Goal: Book appointment/travel/reservation

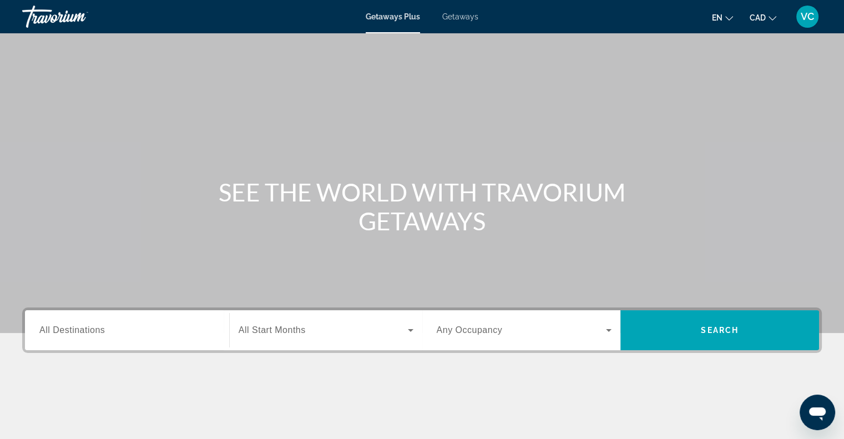
click at [78, 332] on span "All Destinations" at bounding box center [71, 329] width 65 height 9
click at [78, 332] on input "Destination All Destinations" at bounding box center [126, 330] width 175 height 13
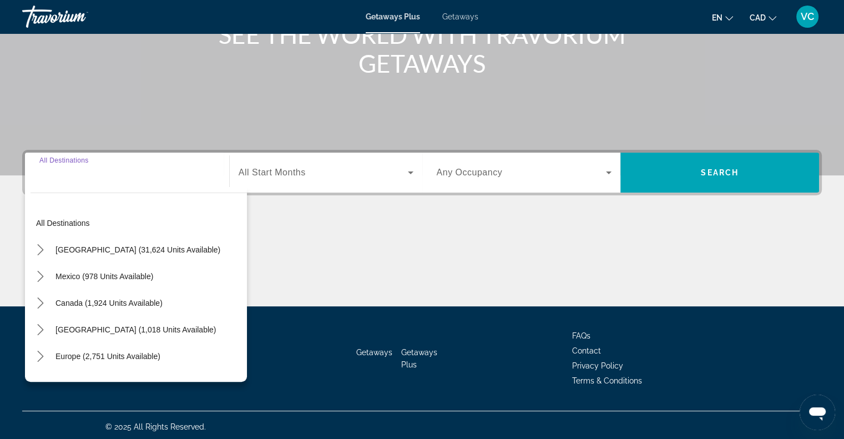
scroll to position [160, 0]
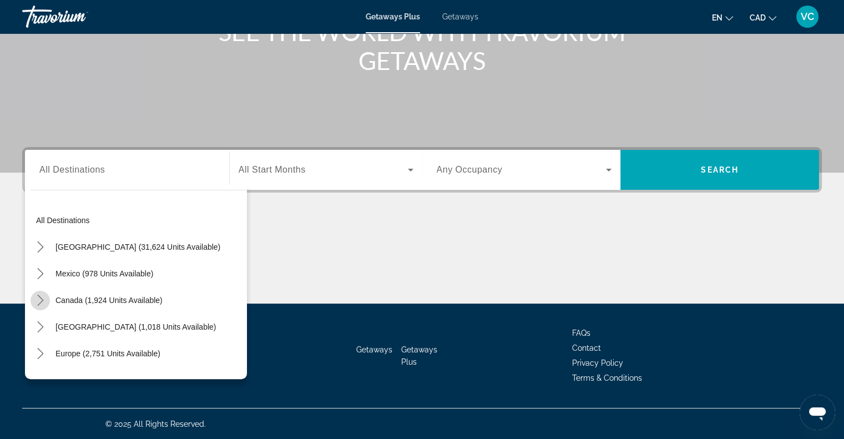
click at [36, 298] on icon "Toggle Canada (1,924 units available) submenu" at bounding box center [40, 300] width 11 height 11
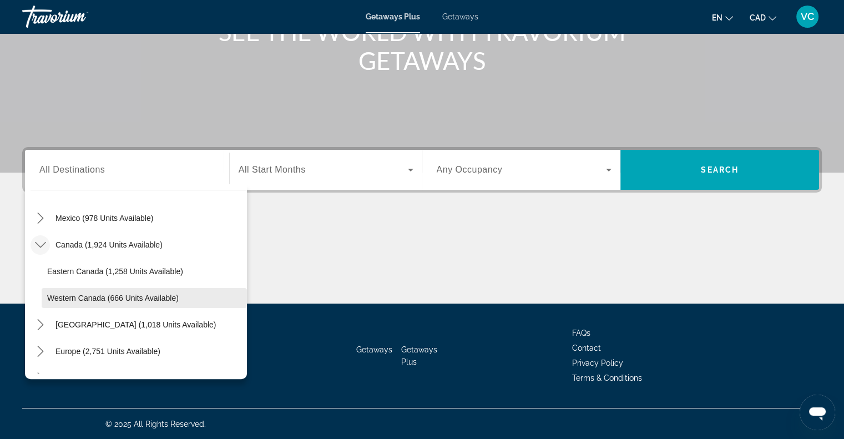
click at [44, 297] on span "Select destination: Western Canada (666 units available)" at bounding box center [144, 298] width 205 height 27
type input "**********"
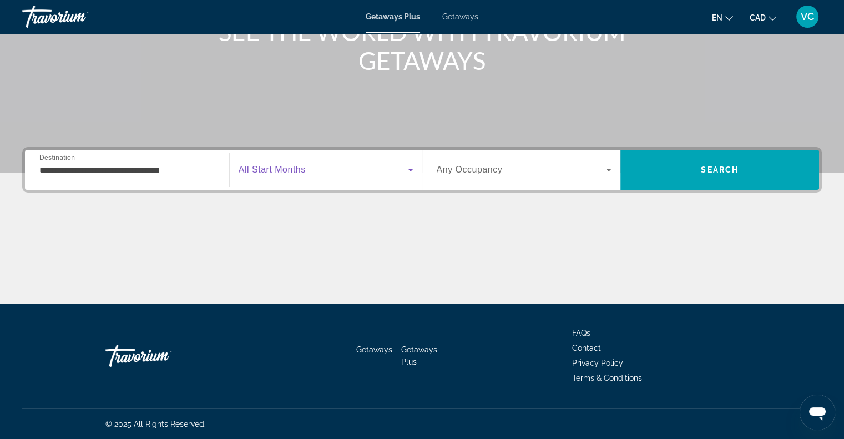
click at [401, 171] on span "Search widget" at bounding box center [323, 169] width 169 height 13
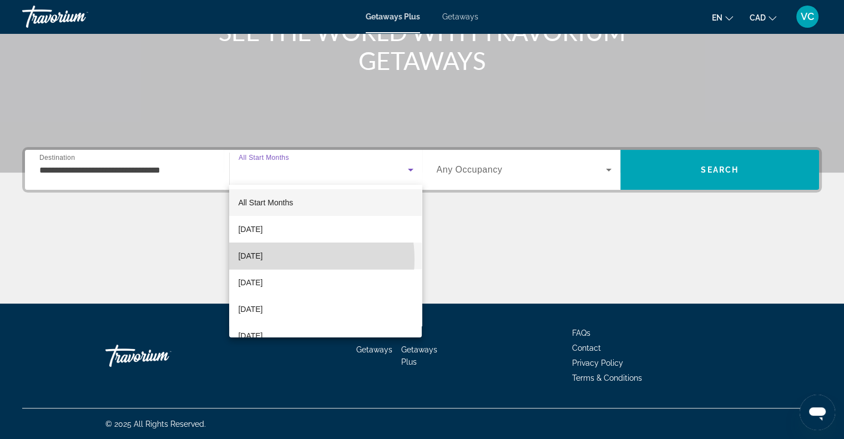
click at [262, 259] on span "[DATE]" at bounding box center [250, 255] width 24 height 13
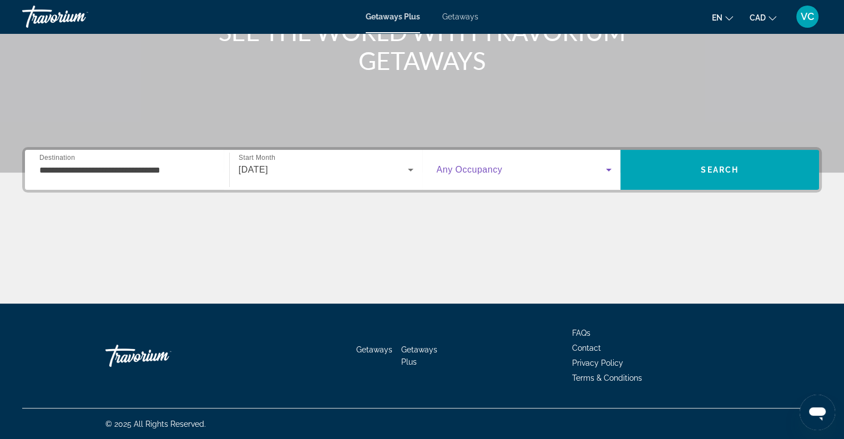
click at [610, 171] on icon "Search widget" at bounding box center [608, 169] width 13 height 13
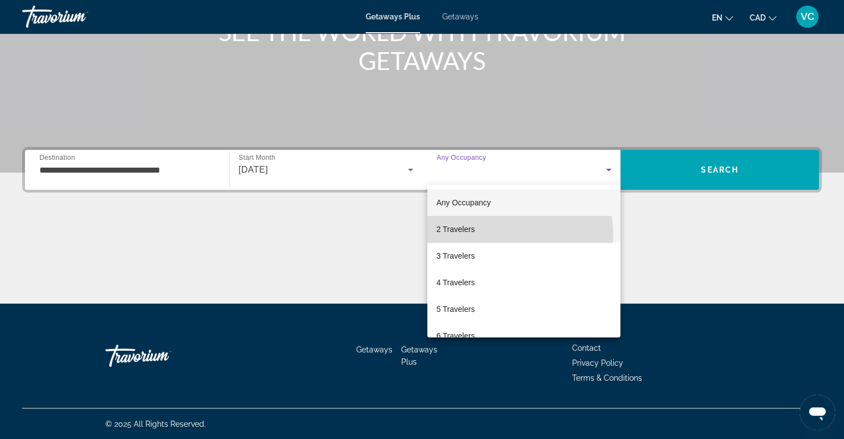
click at [468, 236] on mat-option "2 Travelers" at bounding box center [523, 229] width 193 height 27
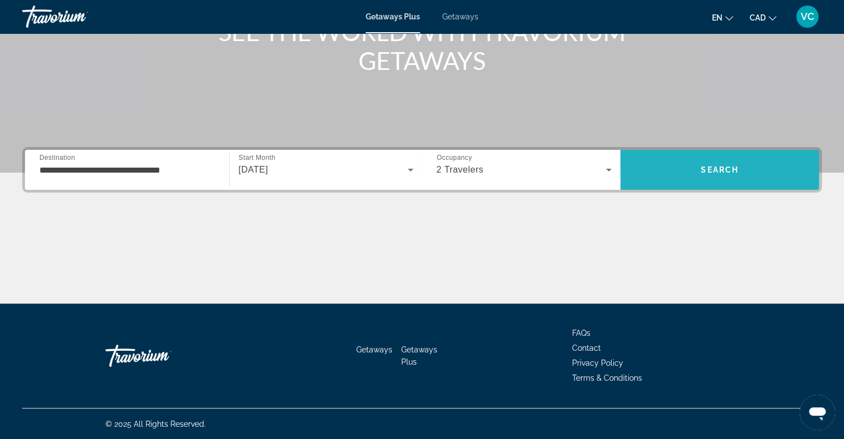
click at [718, 169] on span "Search" at bounding box center [720, 169] width 38 height 9
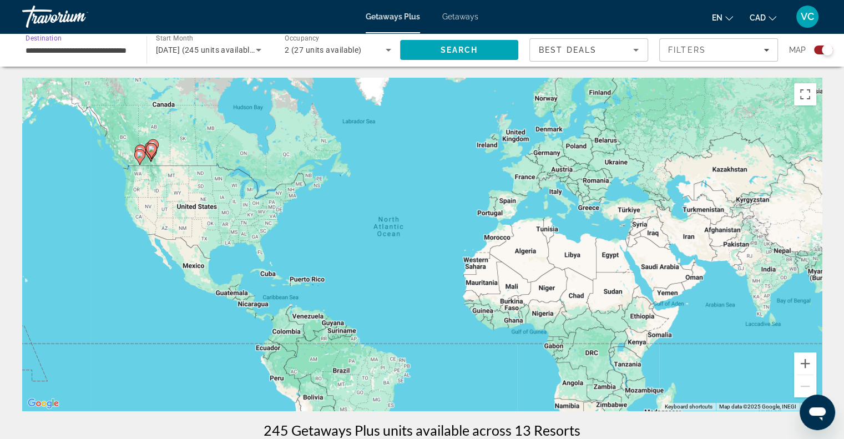
click at [88, 52] on input "**********" at bounding box center [79, 50] width 107 height 13
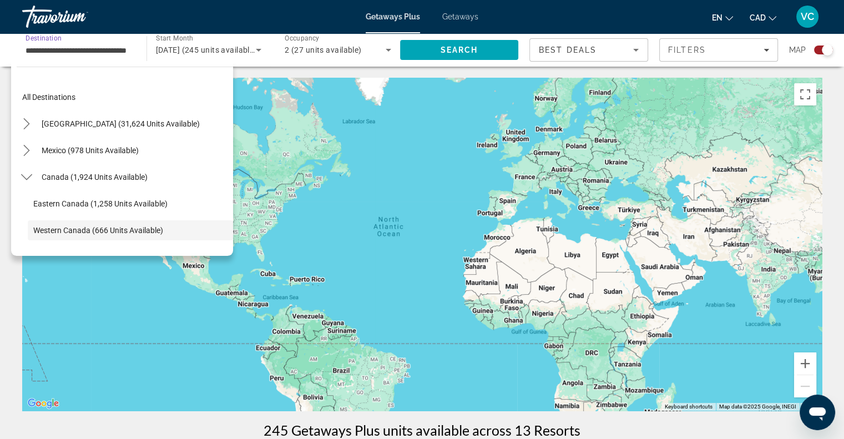
scroll to position [66, 0]
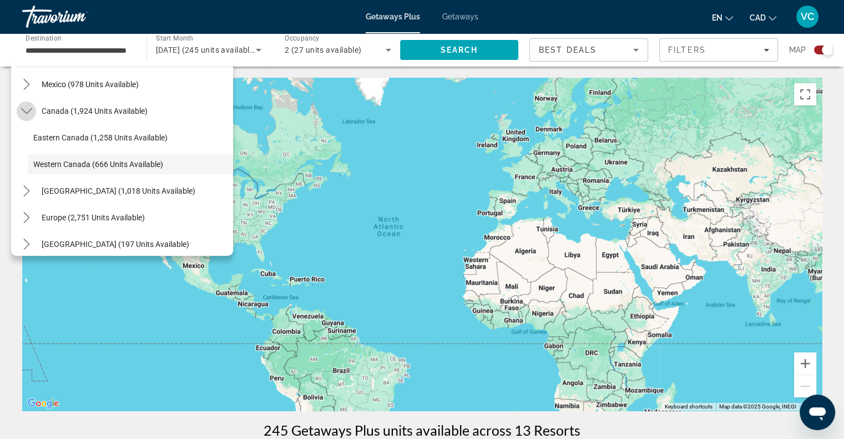
click at [22, 111] on icon "Toggle Canada (1,924 units available) submenu" at bounding box center [26, 110] width 11 height 11
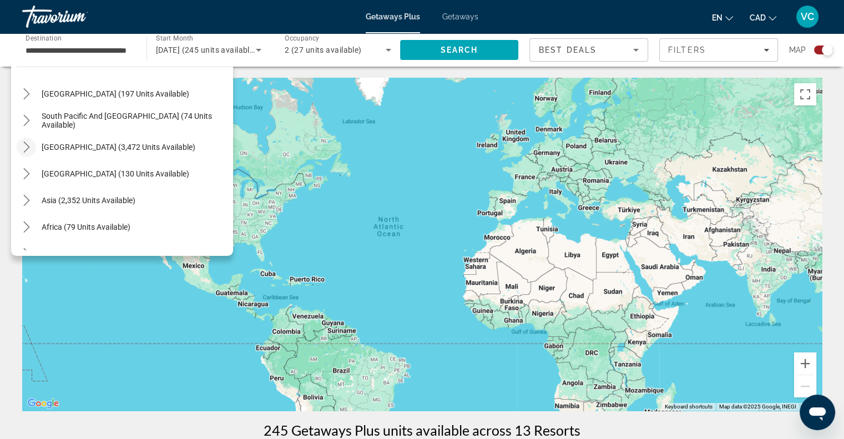
scroll to position [180, 0]
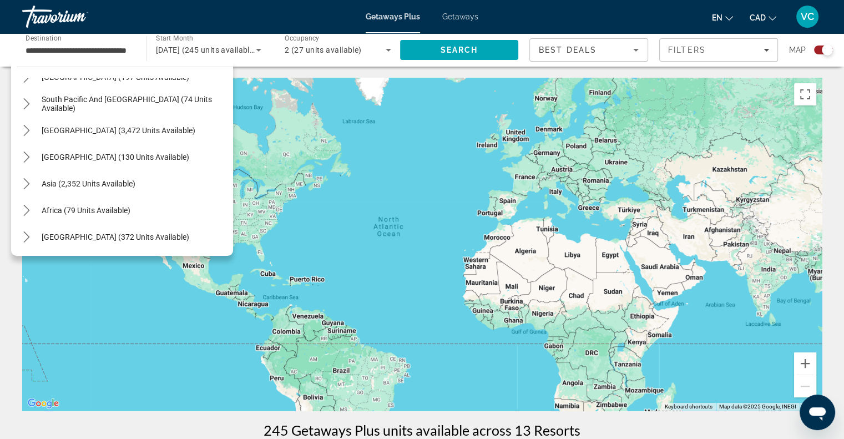
click at [33, 9] on div "Travorium" at bounding box center [77, 16] width 111 height 29
